Goal: Transaction & Acquisition: Book appointment/travel/reservation

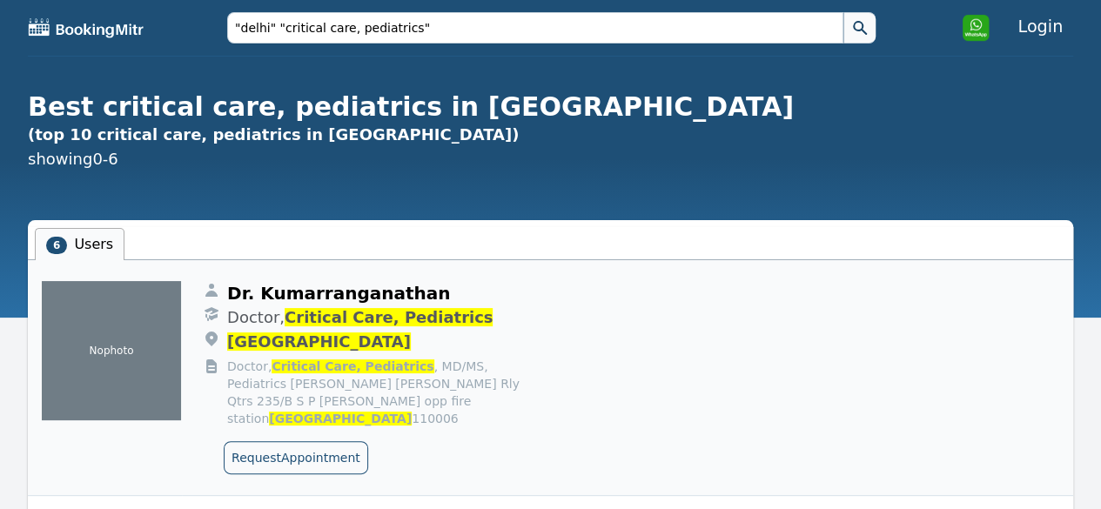
click at [453, 316] on span "Doctor, Critical Care, Pediatrics" at bounding box center [626, 318] width 798 height 24
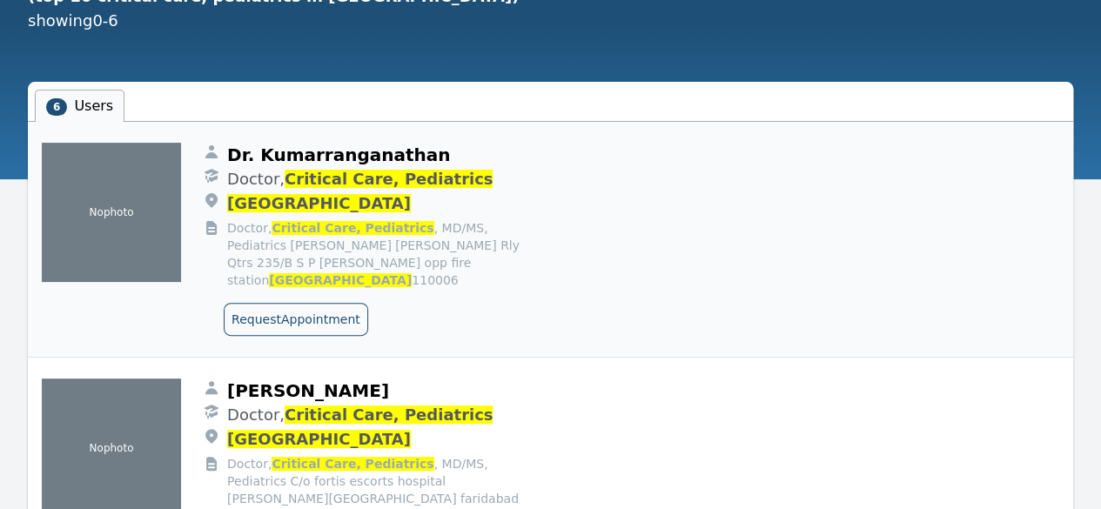
scroll to position [174, 0]
